Goal: Task Accomplishment & Management: Manage account settings

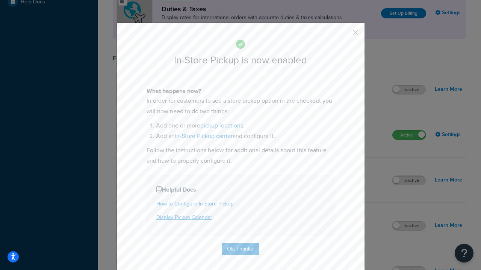
click at [344, 35] on button "button" at bounding box center [344, 35] width 2 height 2
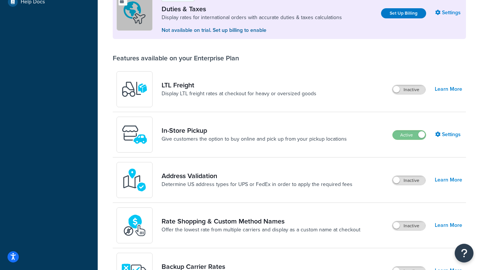
scroll to position [229, 0]
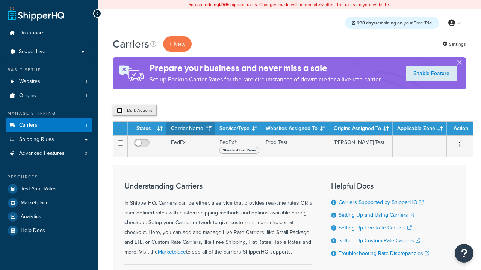
click at [119, 111] on input "checkbox" at bounding box center [120, 111] width 6 height 6
checkbox input "true"
click at [0, 0] on button "Delete" at bounding box center [0, 0] width 0 height 0
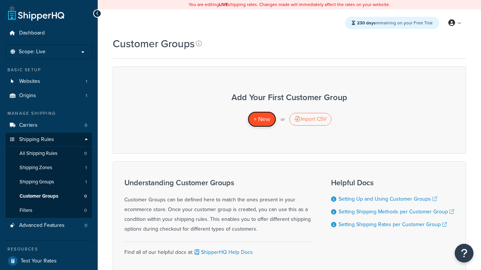
click at [261, 119] on span "+ New" at bounding box center [262, 119] width 17 height 9
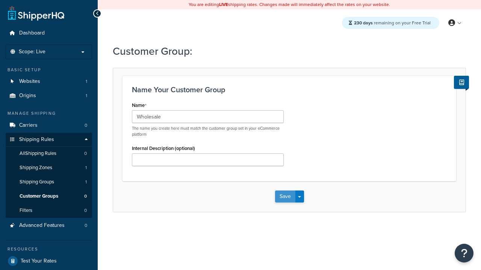
type input "Wholesale"
click at [285, 197] on button "Save" at bounding box center [285, 197] width 20 height 12
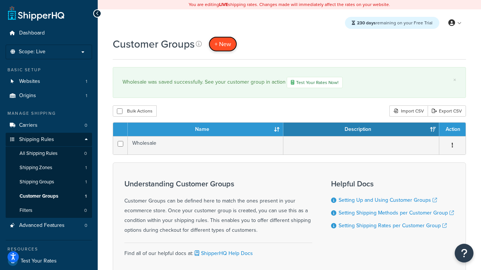
click at [223, 44] on span "+ New" at bounding box center [223, 44] width 17 height 9
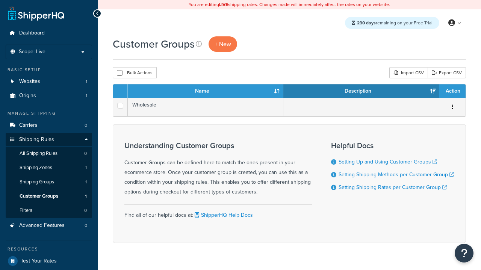
click at [205, 92] on th "Name" at bounding box center [206, 92] width 156 height 14
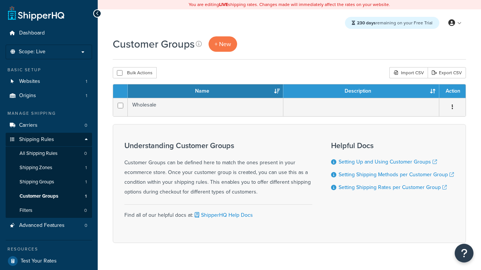
click at [205, 92] on th "Name" at bounding box center [206, 92] width 156 height 14
click at [361, 92] on th "Description" at bounding box center [361, 92] width 156 height 14
click at [452, 92] on th "Action" at bounding box center [452, 92] width 26 height 14
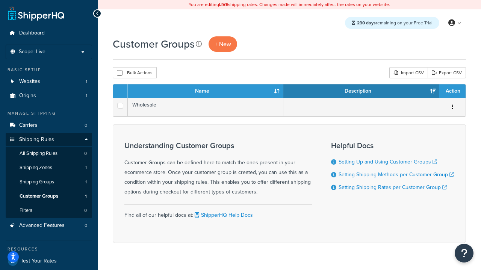
click at [452, 92] on th "Action" at bounding box center [452, 92] width 26 height 14
click at [199, 44] on icon at bounding box center [199, 44] width 6 height 6
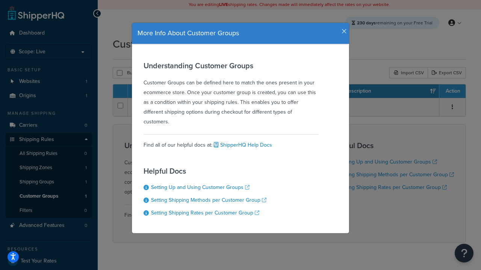
click at [342, 29] on icon "button" at bounding box center [343, 31] width 5 height 7
